Goal: Information Seeking & Learning: Understand process/instructions

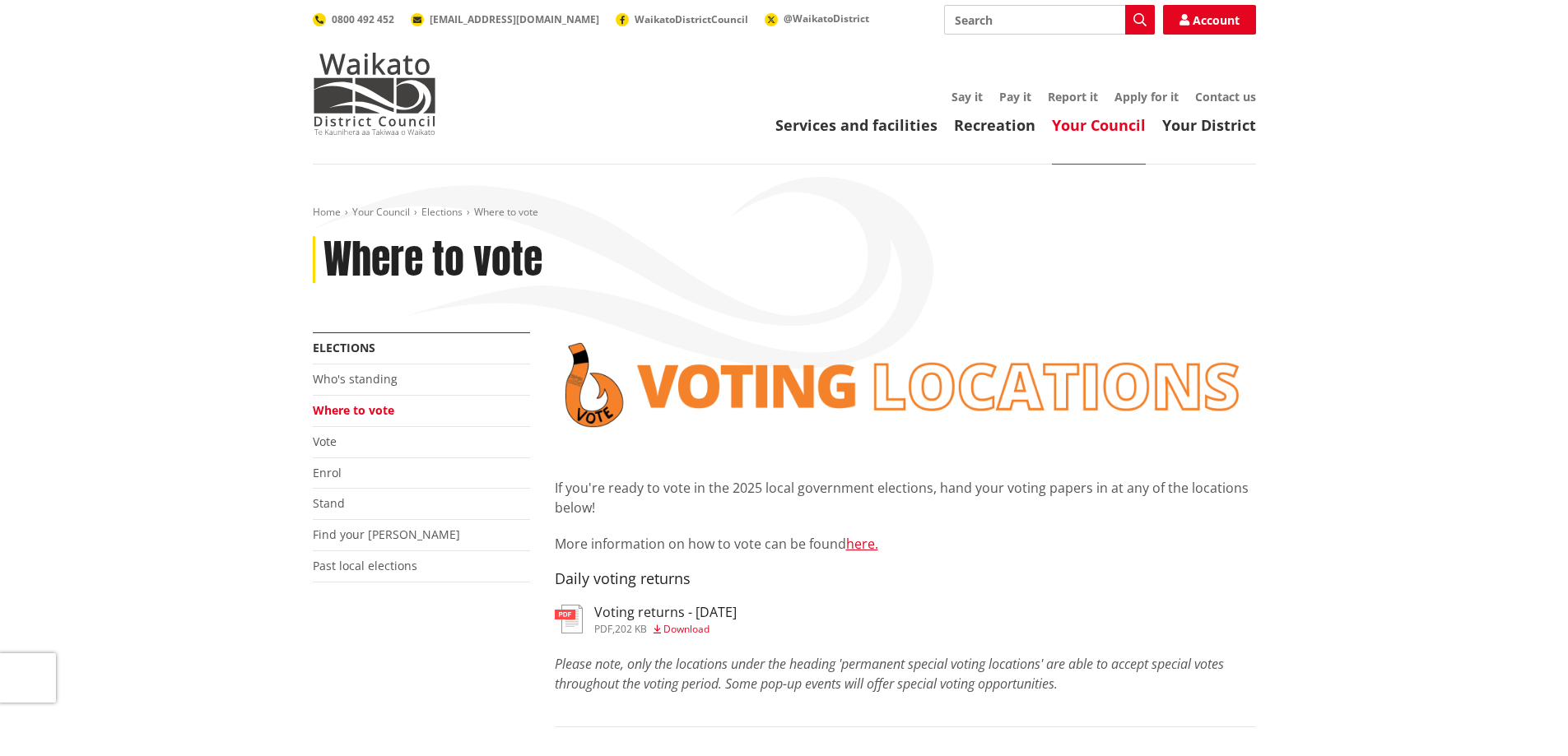
click at [695, 628] on span "Download" at bounding box center [686, 629] width 46 height 14
click at [864, 546] on link "here." at bounding box center [862, 544] width 32 height 18
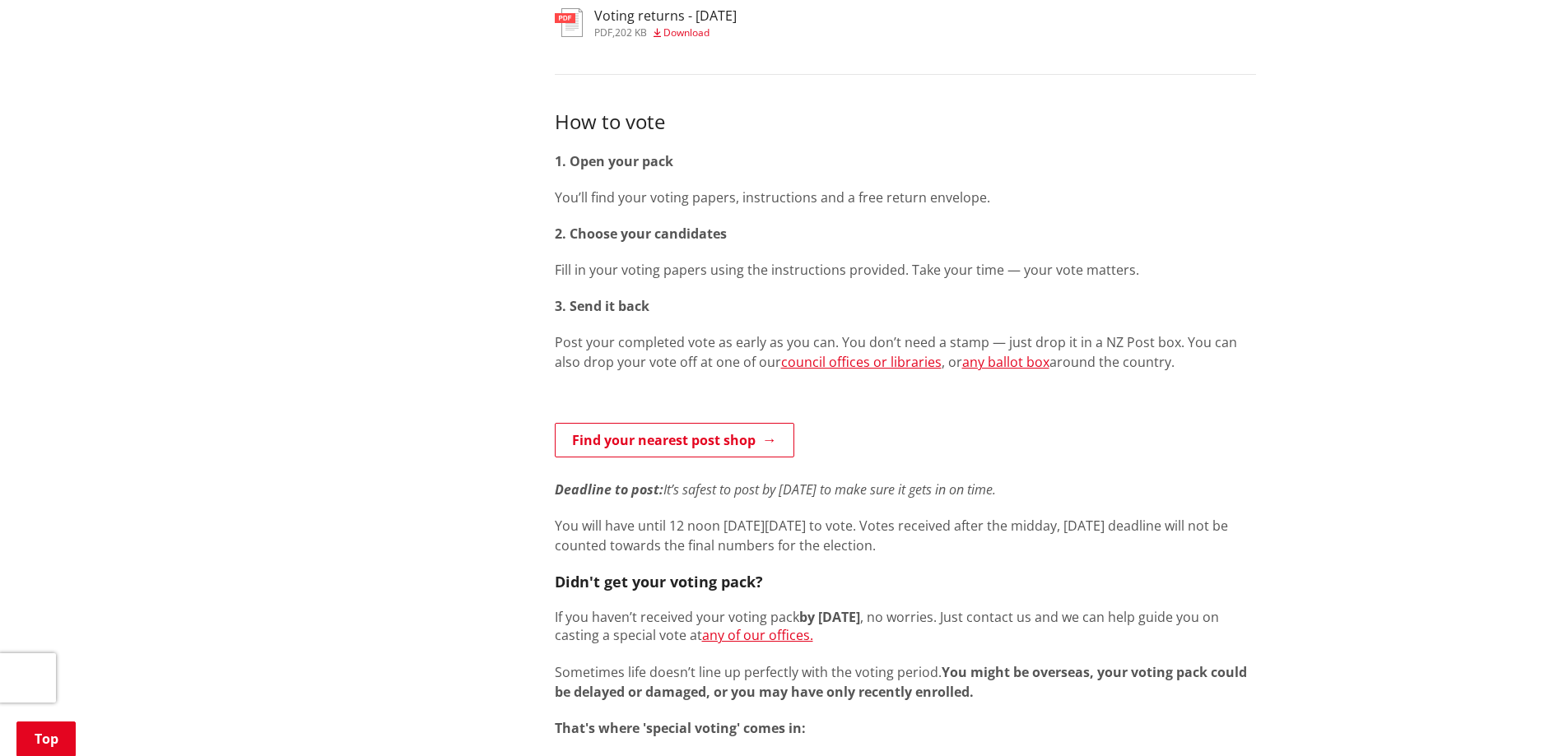
scroll to position [744, 0]
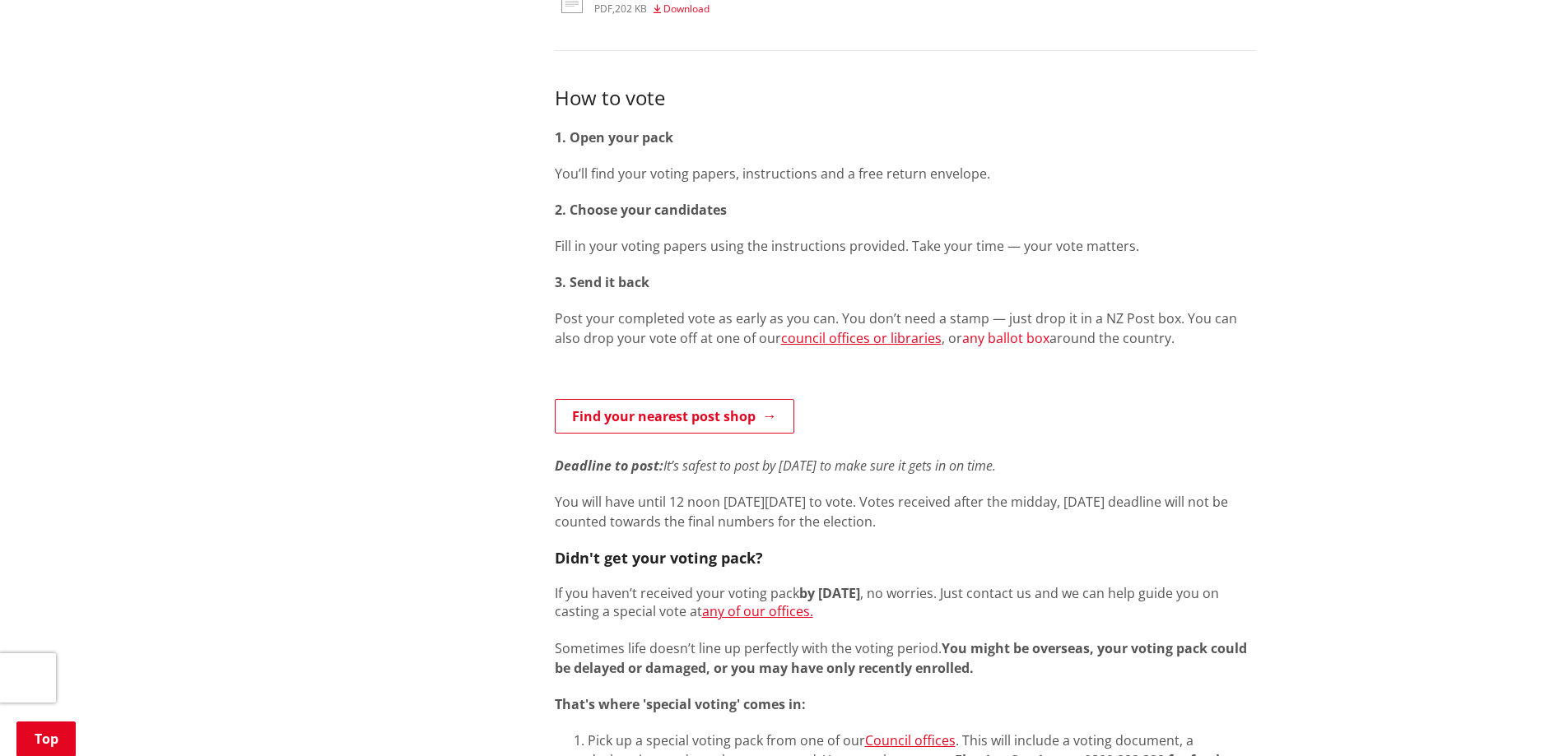
click at [982, 337] on link "any ballot box" at bounding box center [1005, 338] width 87 height 18
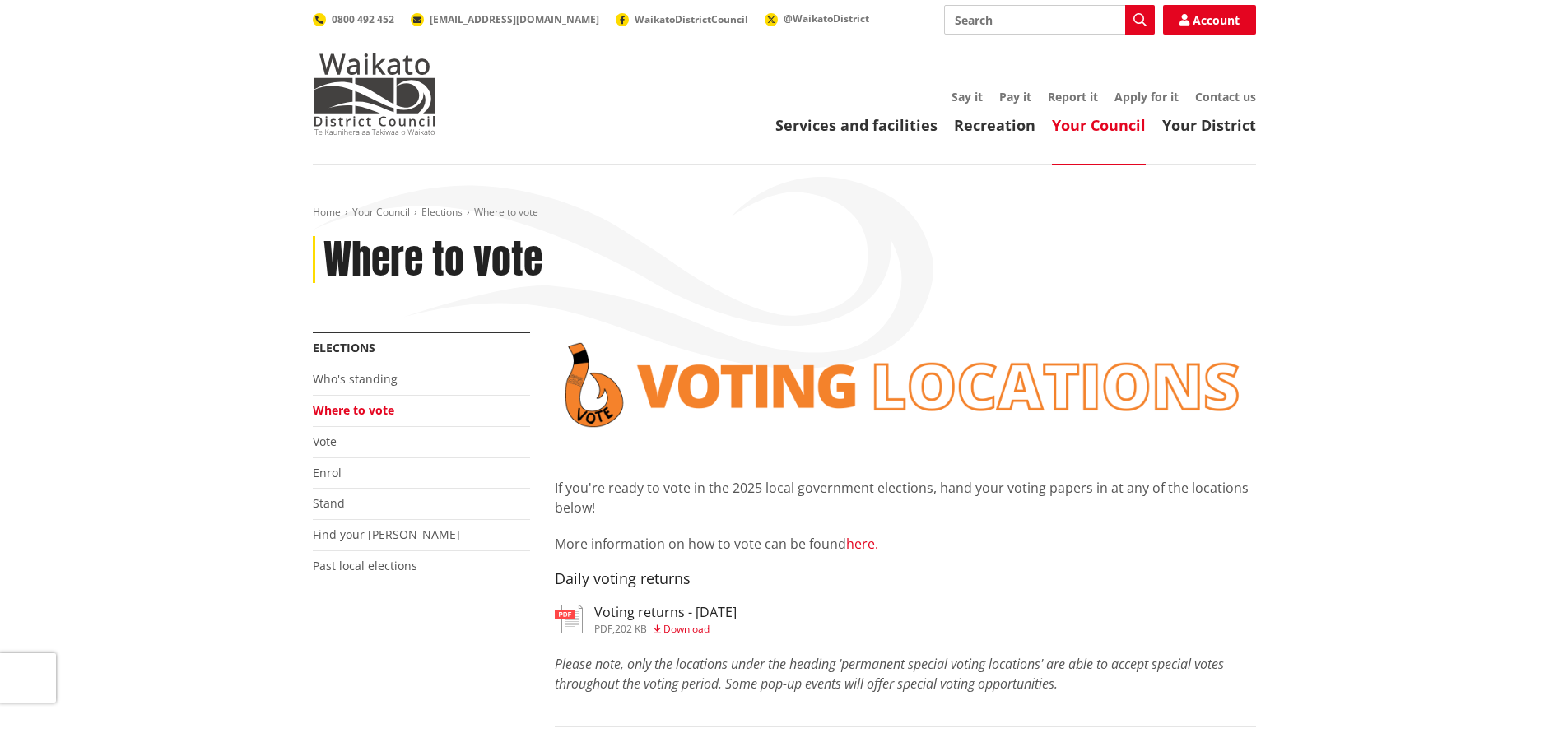
click at [858, 543] on link "here." at bounding box center [862, 544] width 32 height 18
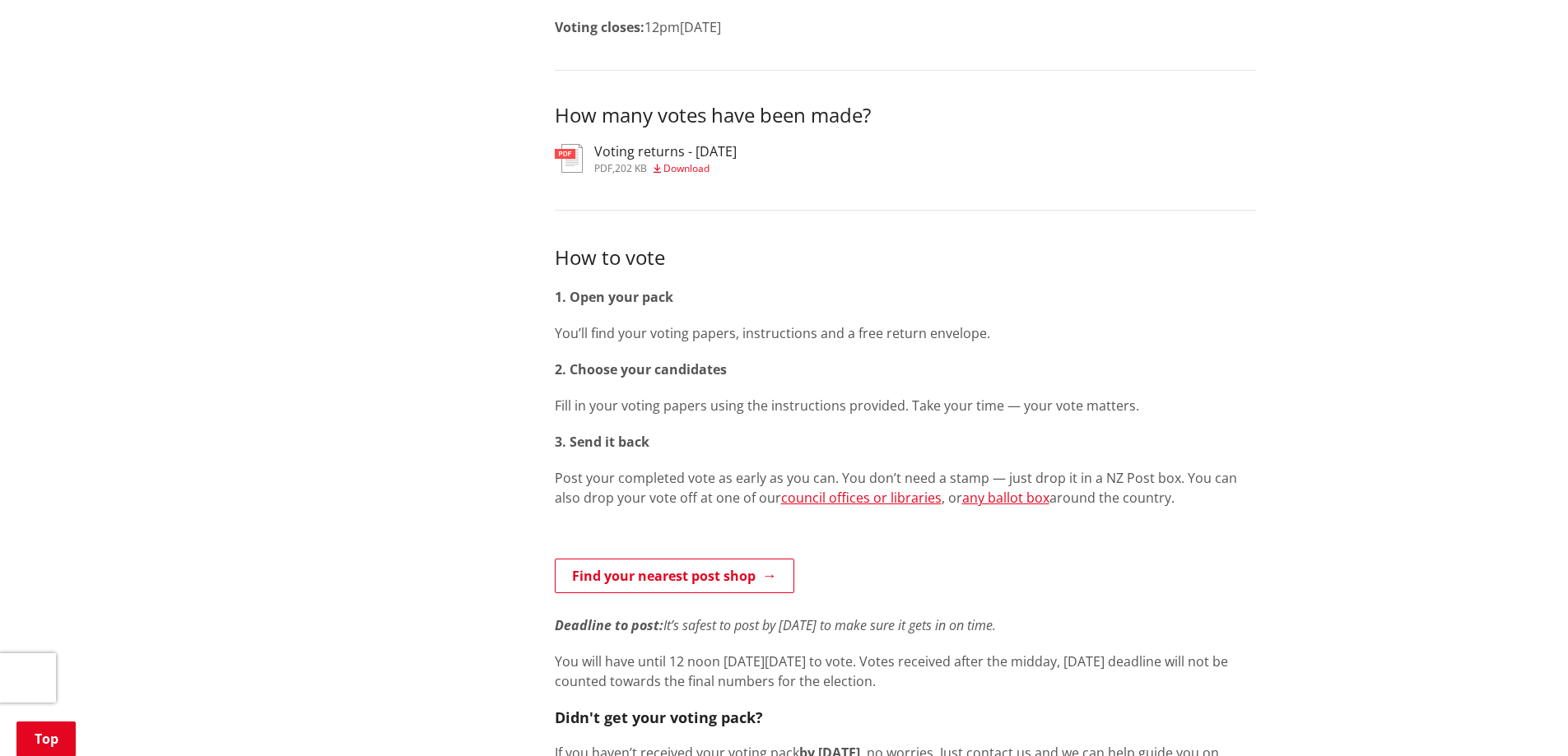
scroll to position [580, 0]
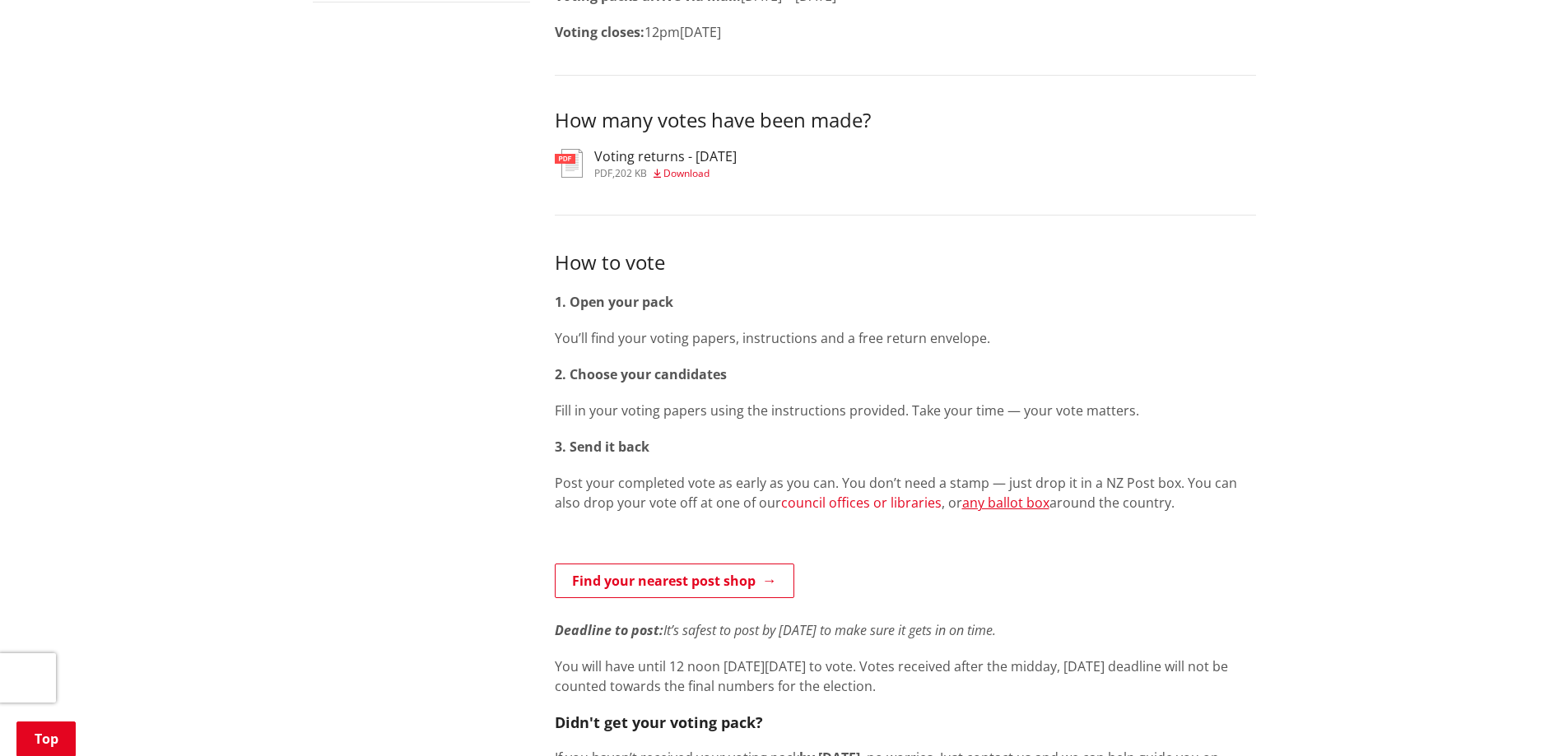
click at [824, 502] on link "council offices or libraries" at bounding box center [861, 502] width 160 height 18
click at [970, 500] on link "any ballot box" at bounding box center [1005, 502] width 87 height 18
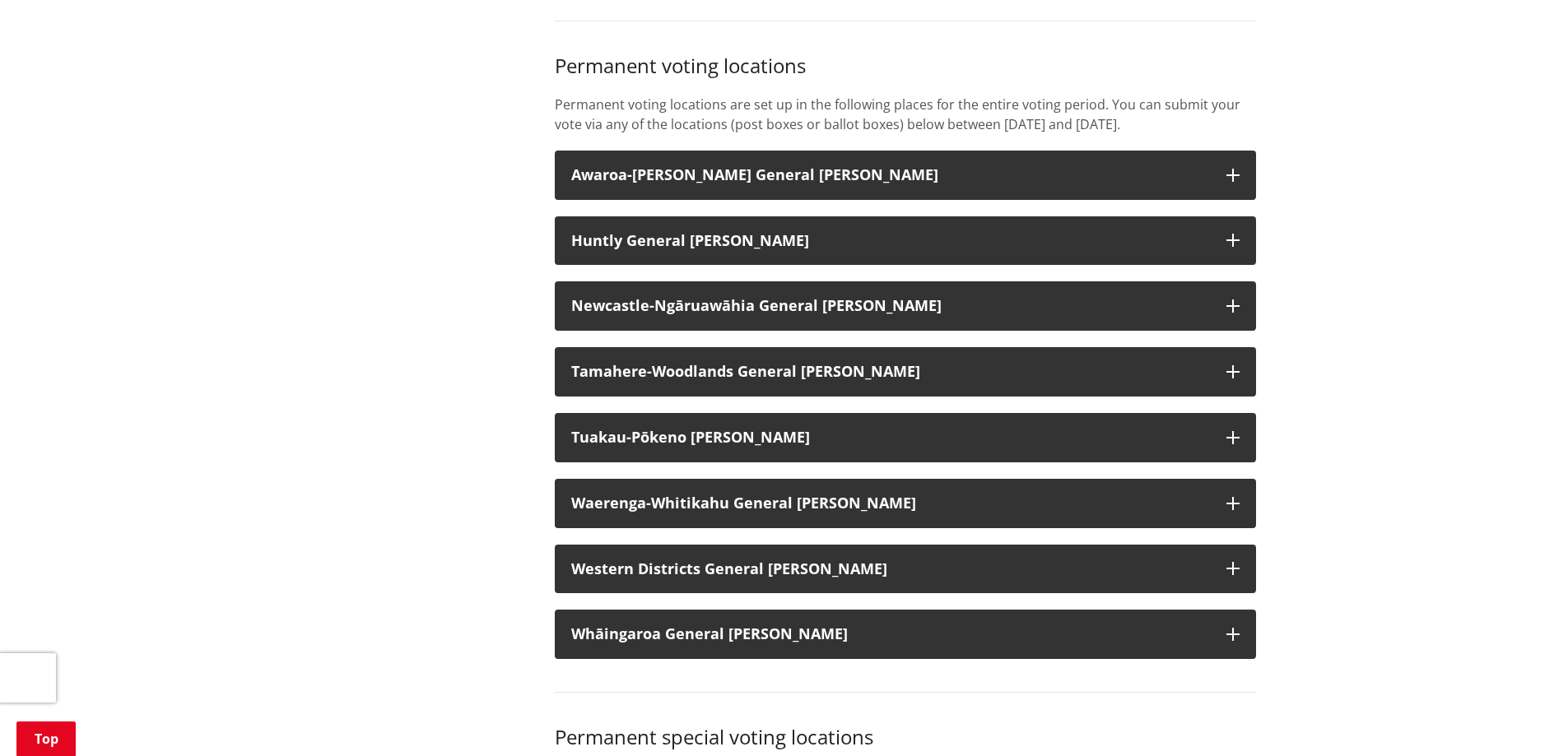
scroll to position [1282, 0]
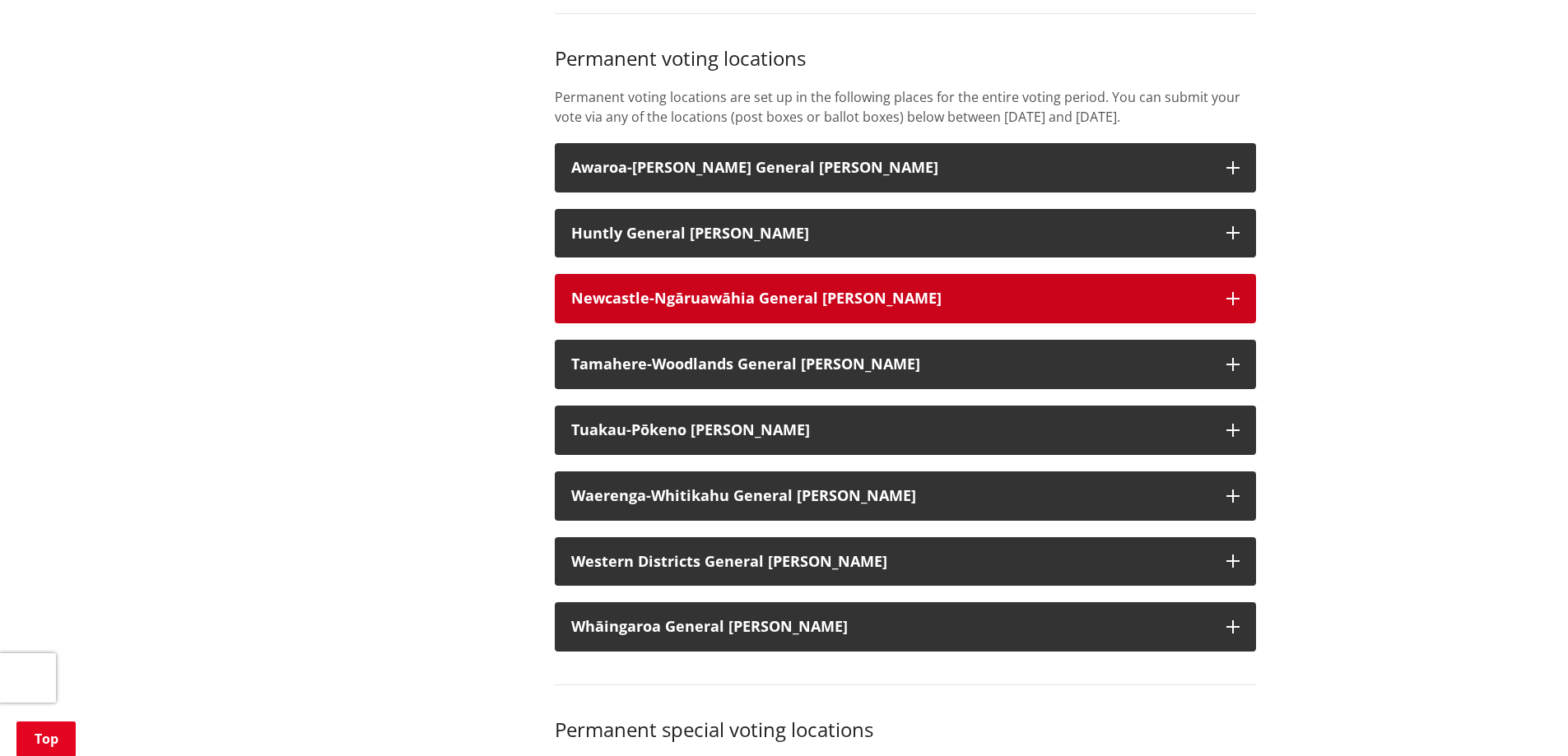
click at [1232, 305] on icon "button" at bounding box center [1233, 299] width 13 height 13
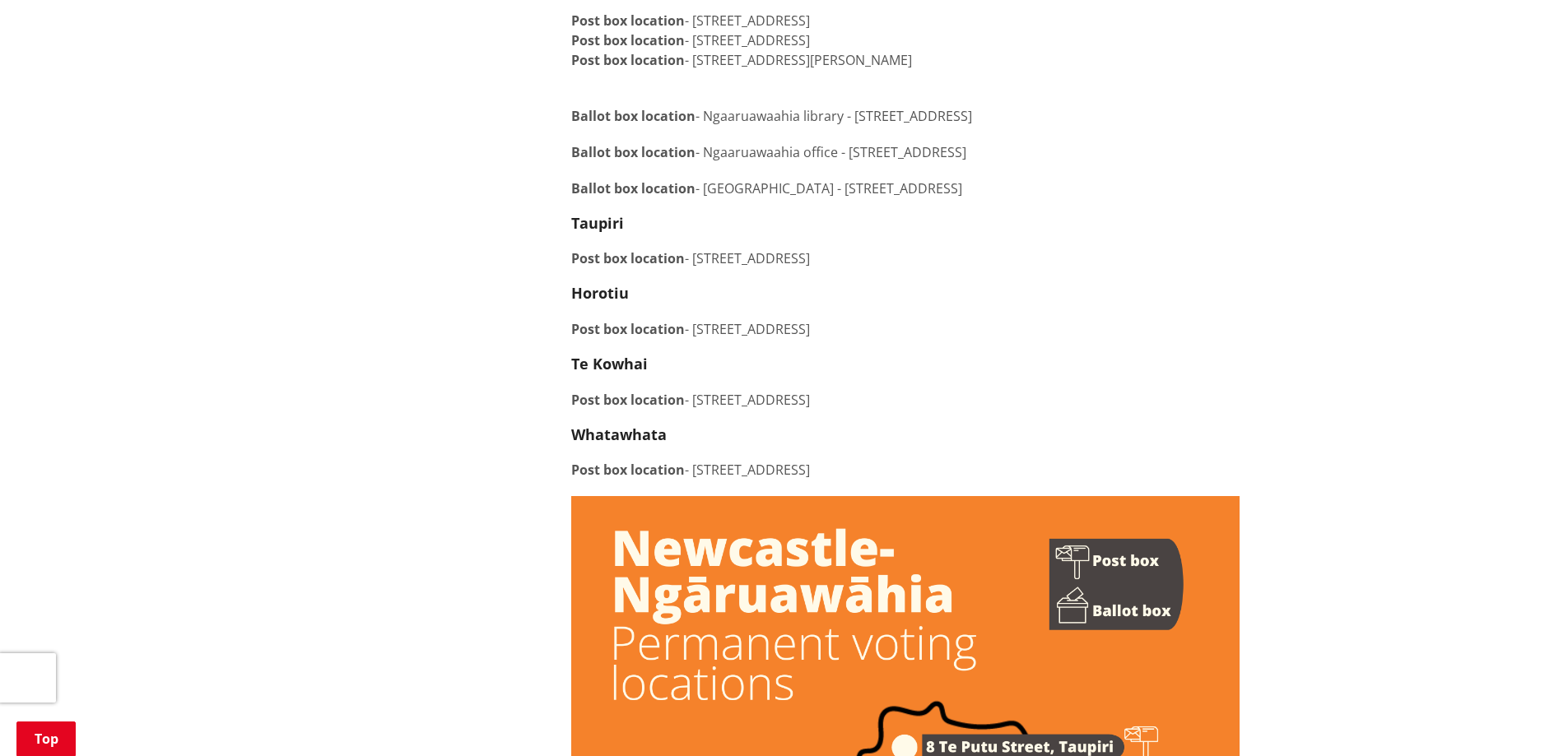
scroll to position [0, 0]
